Goal: Task Accomplishment & Management: Use online tool/utility

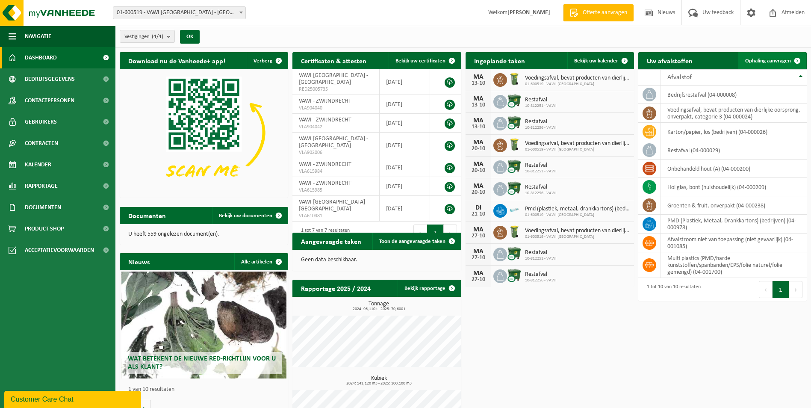
click at [760, 57] on link "Ophaling aanvragen" at bounding box center [773, 60] width 68 height 17
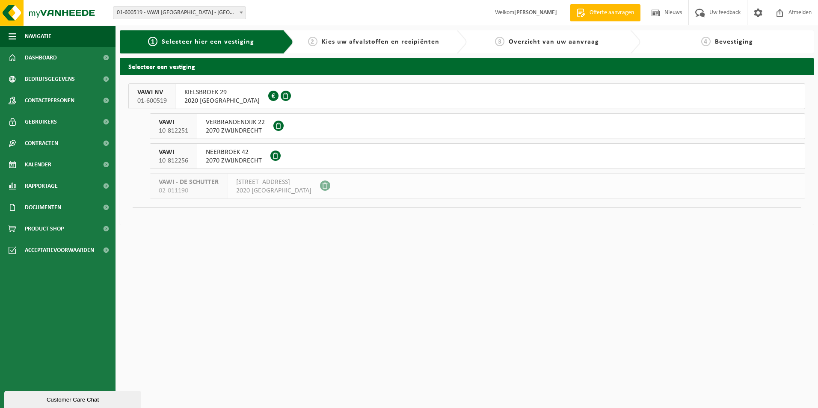
click at [161, 95] on span "VAWI NV" at bounding box center [152, 92] width 30 height 9
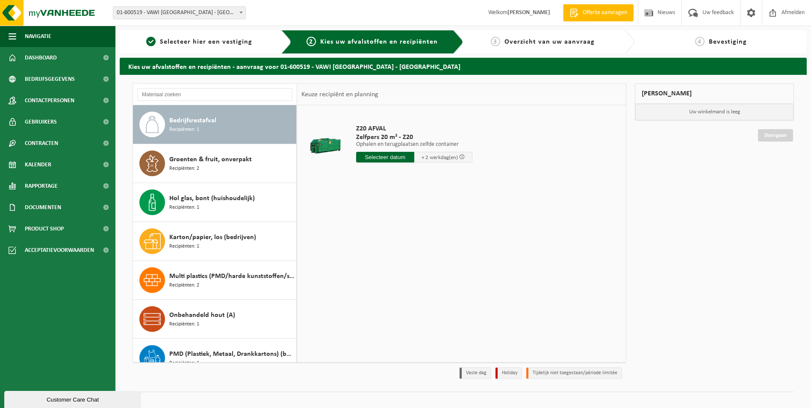
click at [182, 131] on span "Recipiënten: 1" at bounding box center [184, 130] width 30 height 8
click at [380, 156] on input "text" at bounding box center [385, 157] width 58 height 11
click at [377, 158] on input "text" at bounding box center [385, 157] width 58 height 11
click at [371, 154] on input "text" at bounding box center [385, 157] width 58 height 11
click at [382, 160] on input "text" at bounding box center [385, 157] width 58 height 11
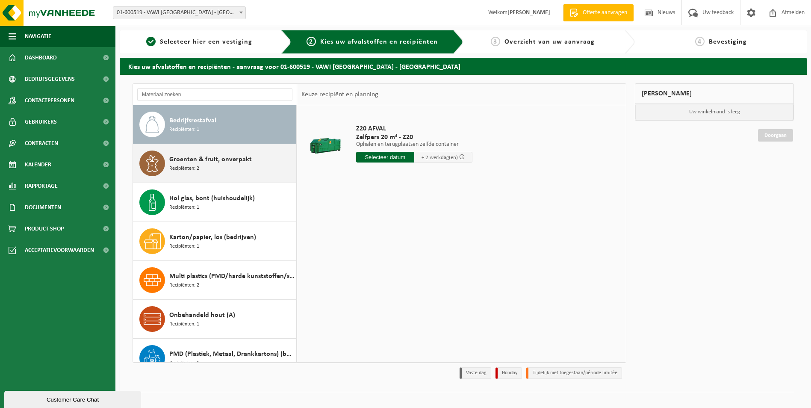
click at [193, 154] on span "Groenten & fruit, onverpakt" at bounding box center [210, 159] width 83 height 10
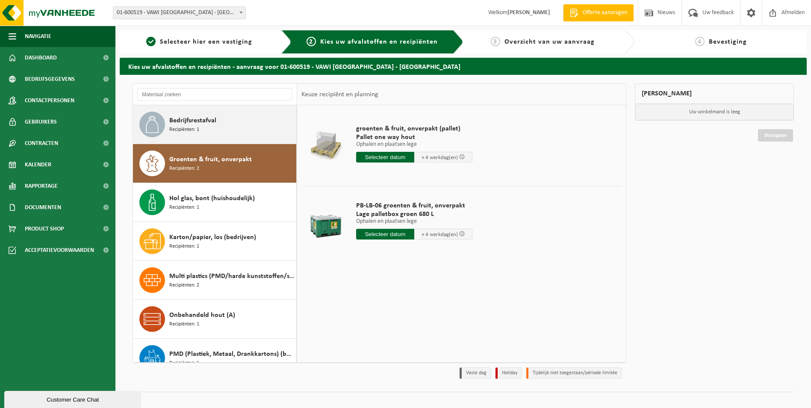
click at [187, 128] on span "Recipiënten: 1" at bounding box center [184, 130] width 30 height 8
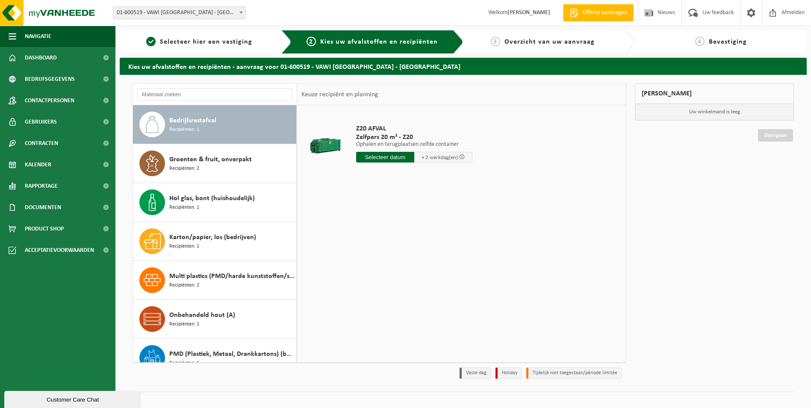
click at [374, 157] on input "text" at bounding box center [385, 157] width 58 height 11
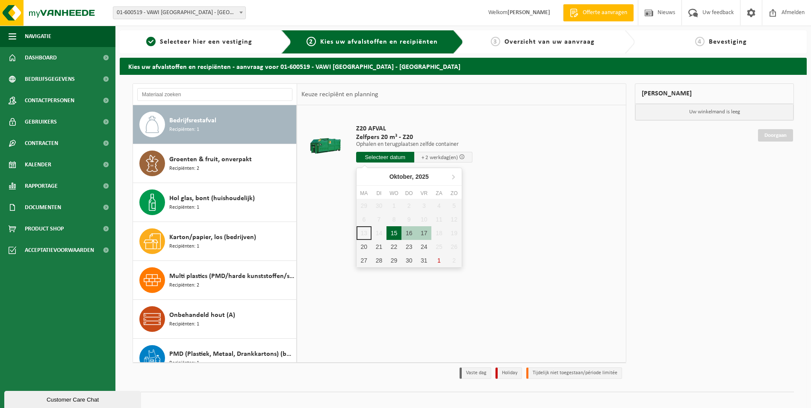
click at [394, 233] on div "15" at bounding box center [394, 233] width 15 height 14
type input "Van 2025-10-15"
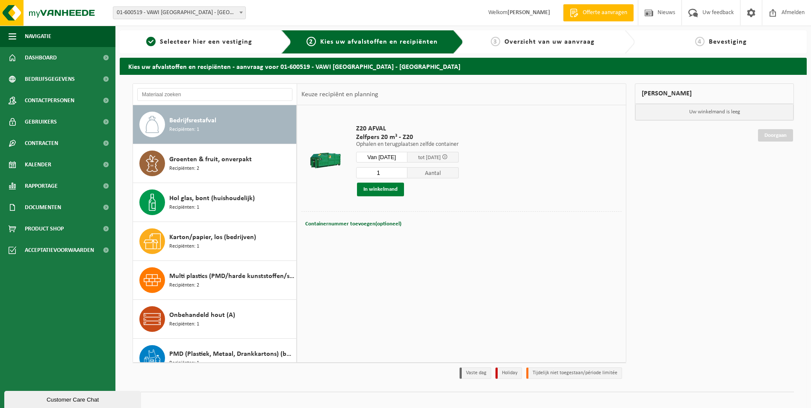
click at [369, 189] on button "In winkelmand" at bounding box center [380, 190] width 47 height 14
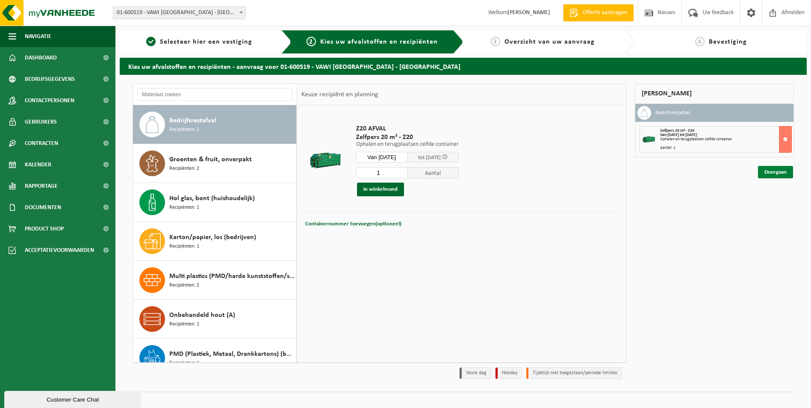
click at [782, 170] on link "Doorgaan" at bounding box center [775, 172] width 35 height 12
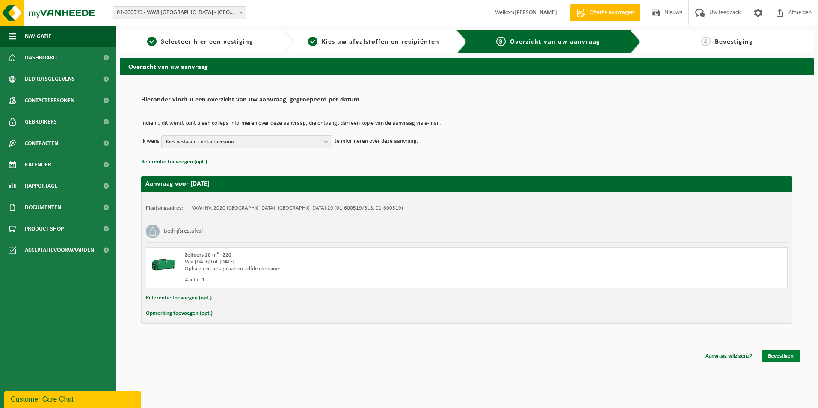
click at [779, 358] on link "Bevestigen" at bounding box center [780, 356] width 38 height 12
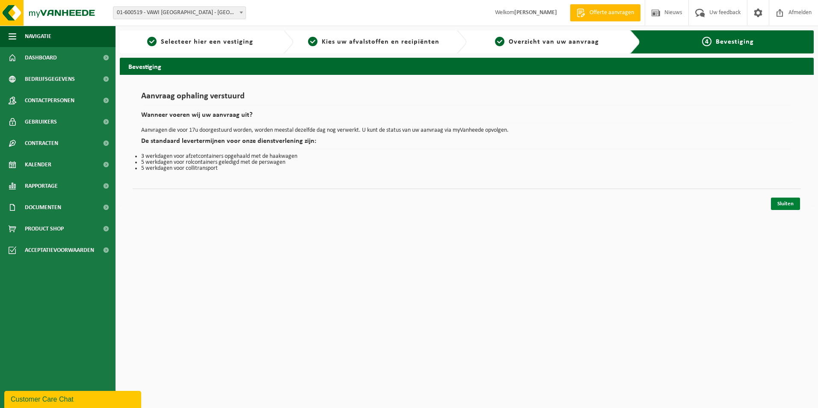
click at [784, 205] on link "Sluiten" at bounding box center [785, 204] width 29 height 12
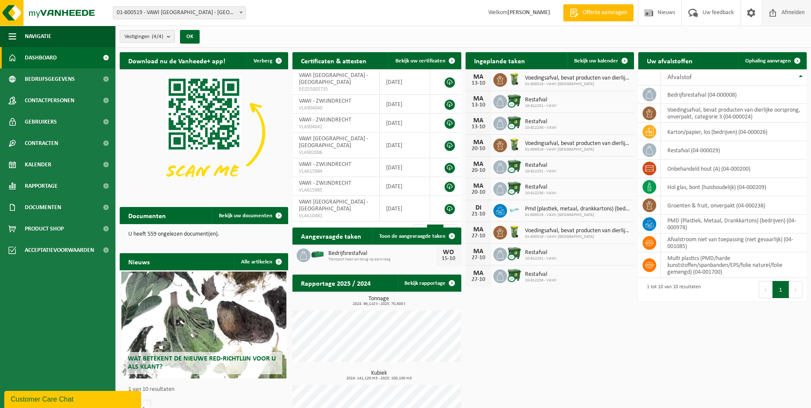
click at [791, 10] on span "Afmelden" at bounding box center [793, 12] width 27 height 25
